Goal: Unclear: Unclear

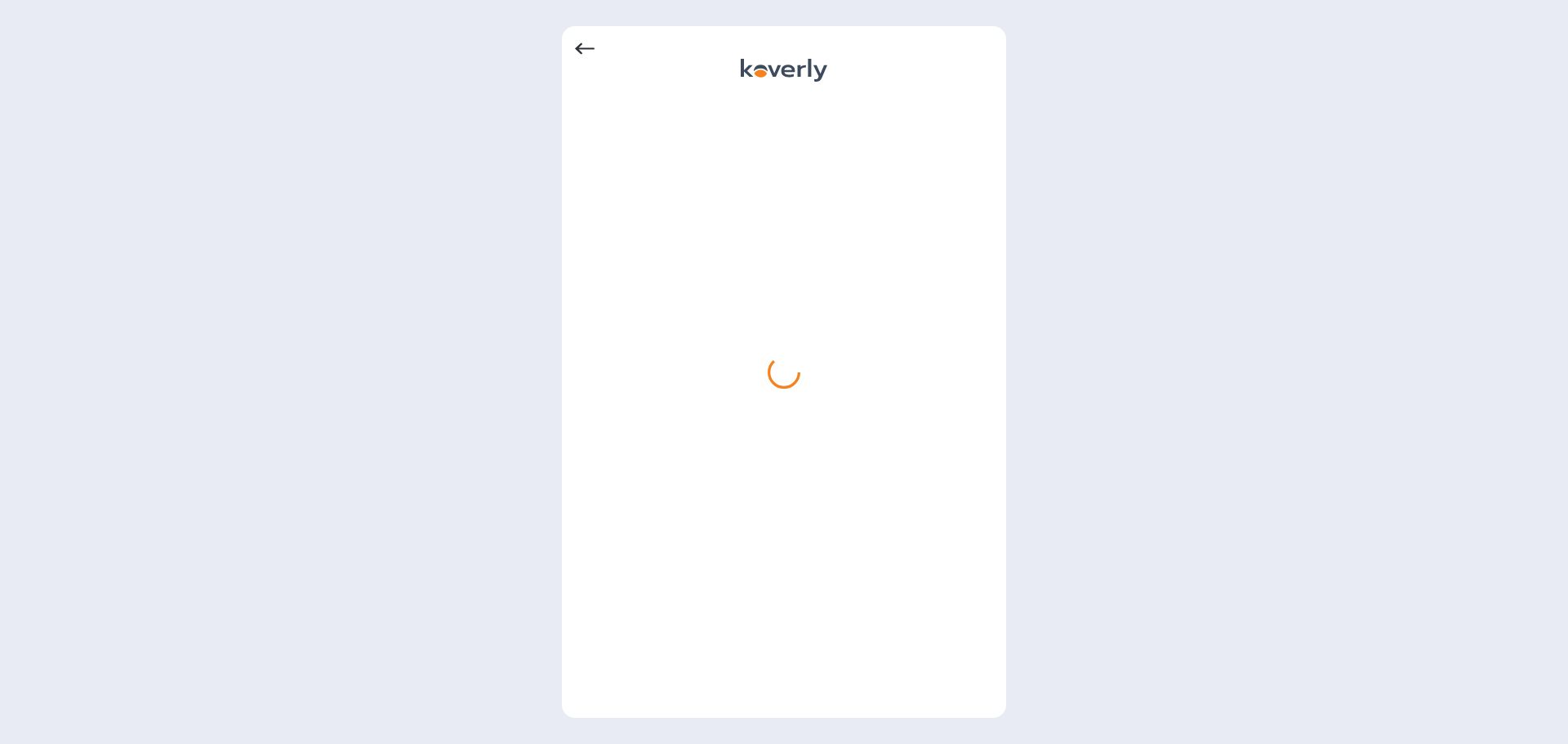
click at [435, 442] on div at bounding box center [784, 372] width 1568 height 744
